Goal: Task Accomplishment & Management: Use online tool/utility

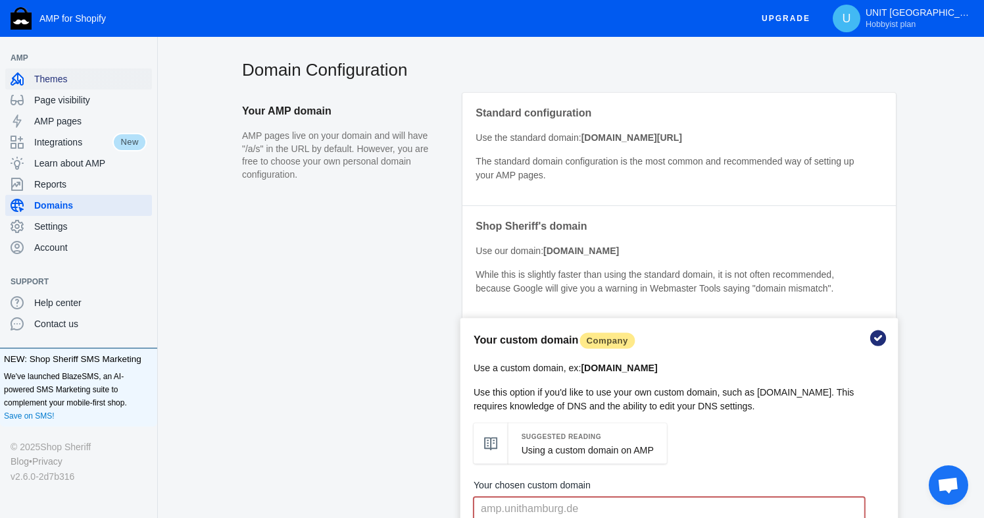
click at [53, 76] on span "Themes" at bounding box center [90, 78] width 113 height 13
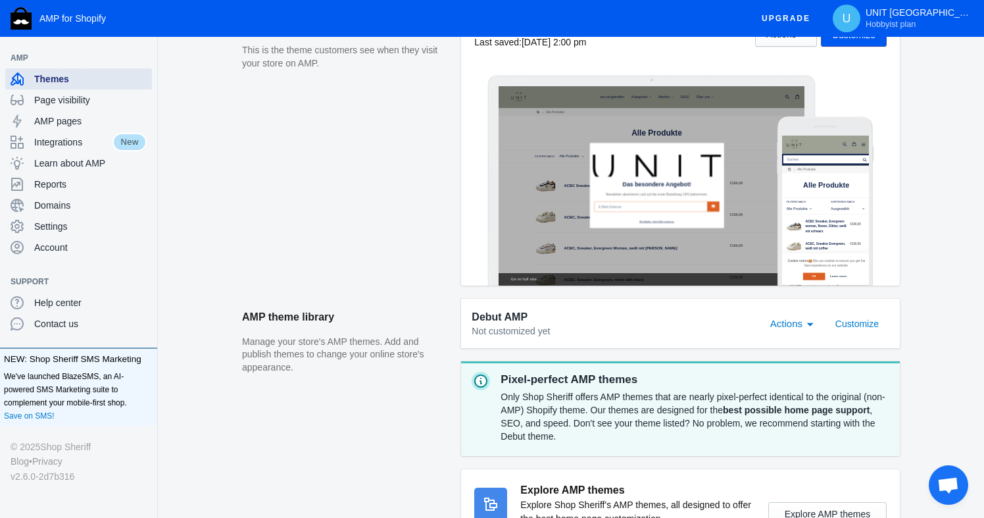
scroll to position [213, 0]
click at [840, 320] on span "Customize" at bounding box center [857, 323] width 43 height 11
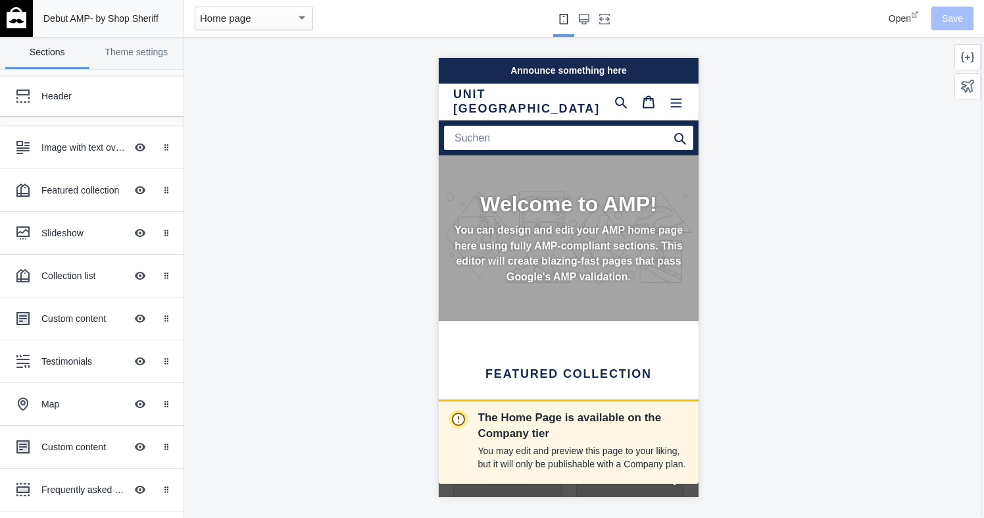
scroll to position [0, 231]
